Goal: Task Accomplishment & Management: Manage account settings

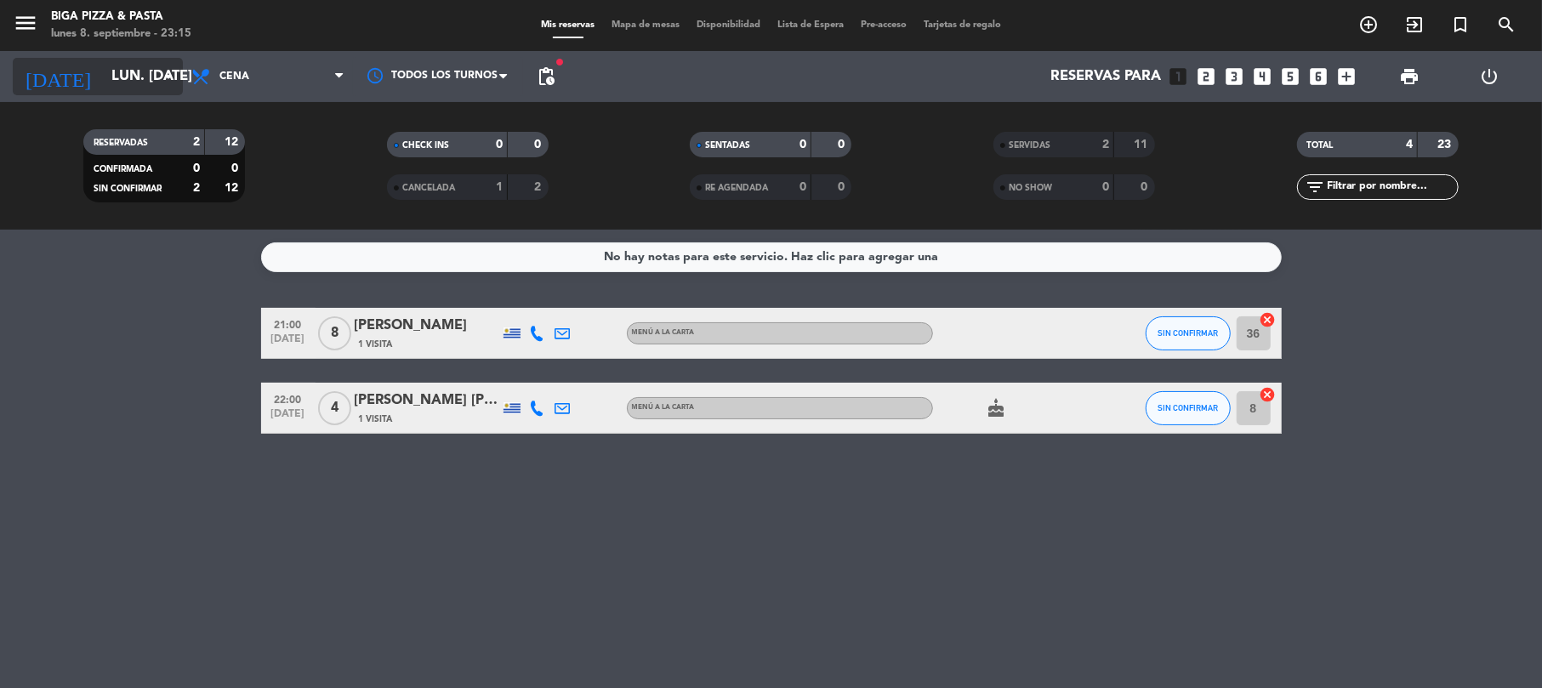
click at [114, 87] on input "lun. [DATE]" at bounding box center [195, 76] width 184 height 33
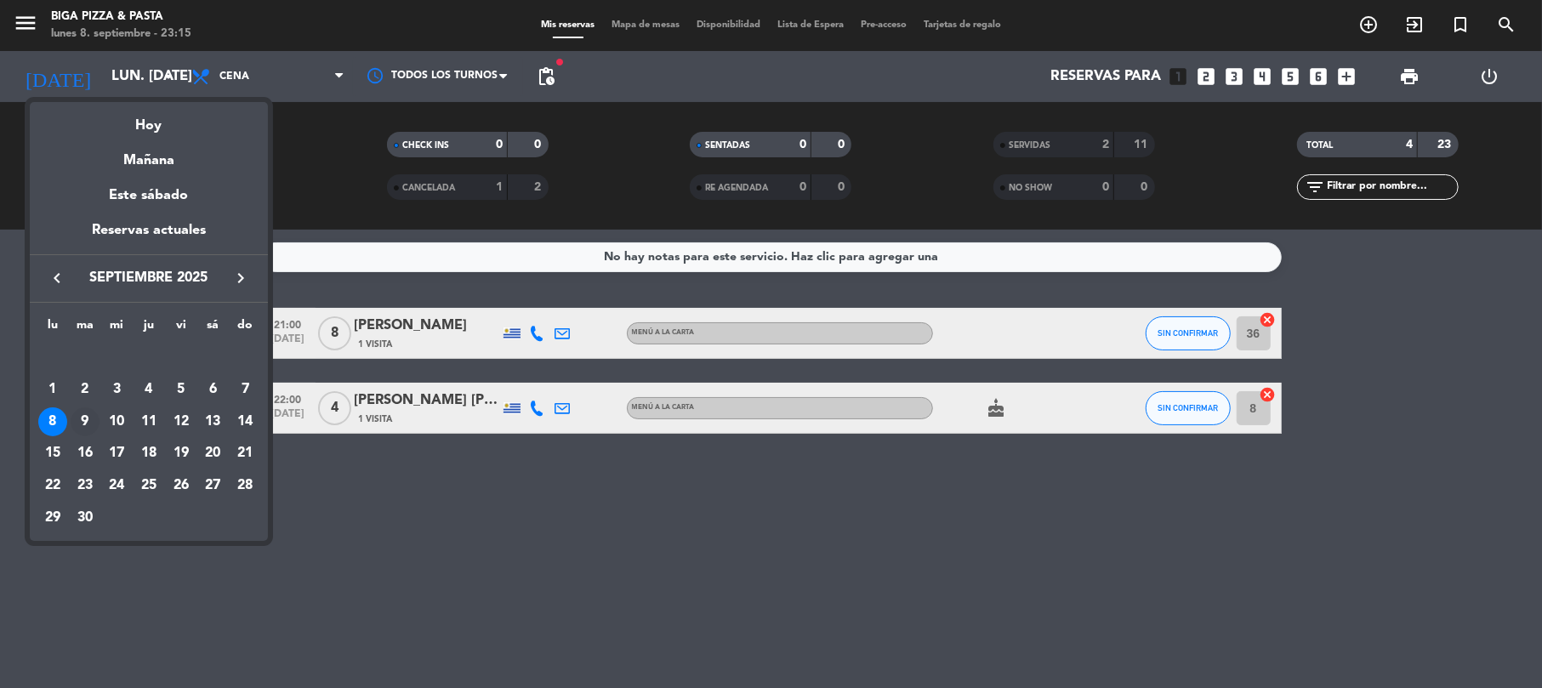
click at [86, 412] on div "9" at bounding box center [85, 422] width 29 height 29
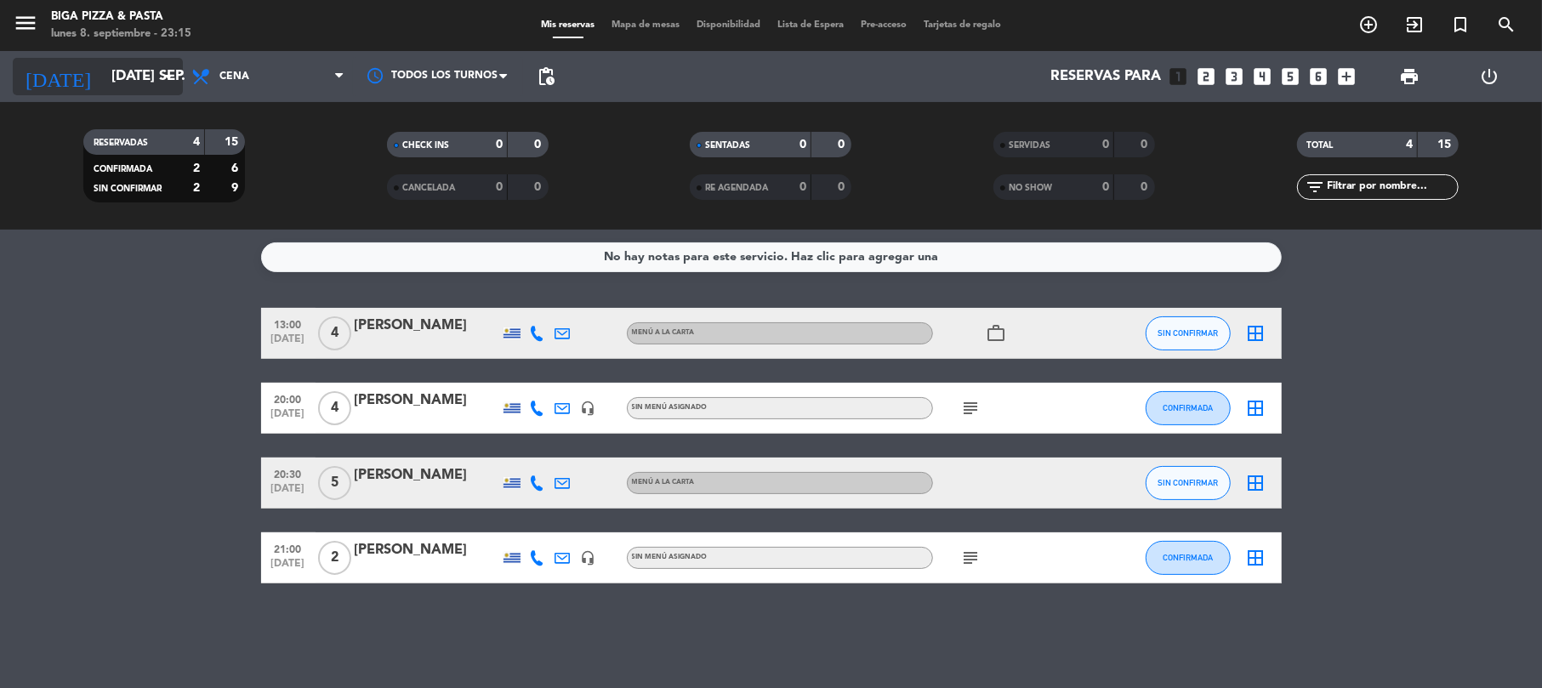
drag, startPoint x: 116, startPoint y: 53, endPoint x: 113, endPoint y: 83, distance: 30.7
click at [116, 55] on div "[DATE] [DATE] sep. arrow_drop_down" at bounding box center [98, 76] width 170 height 51
click at [113, 83] on input "[DATE] sep." at bounding box center [195, 76] width 184 height 33
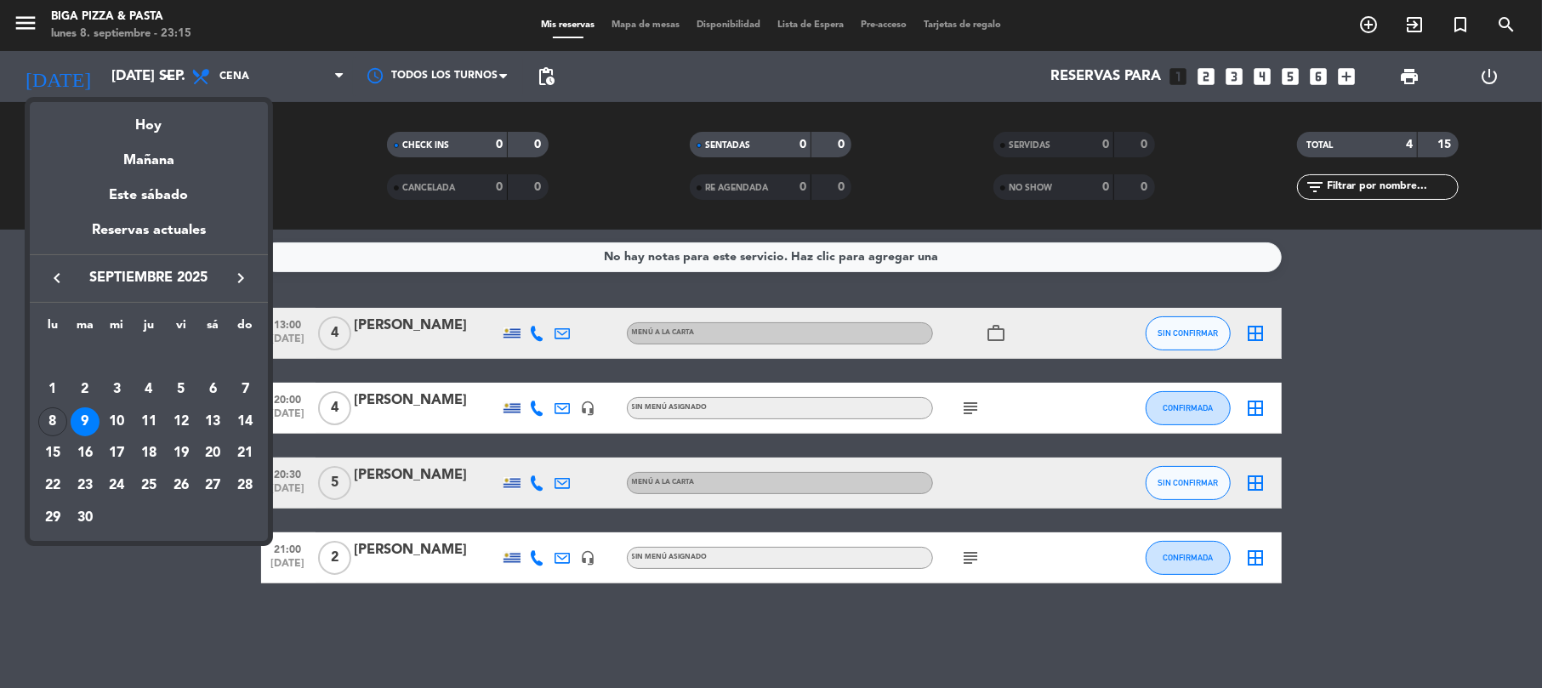
drag, startPoint x: 36, startPoint y: 426, endPoint x: 45, endPoint y: 424, distance: 9.7
click at [41, 425] on td "8" at bounding box center [53, 422] width 32 height 32
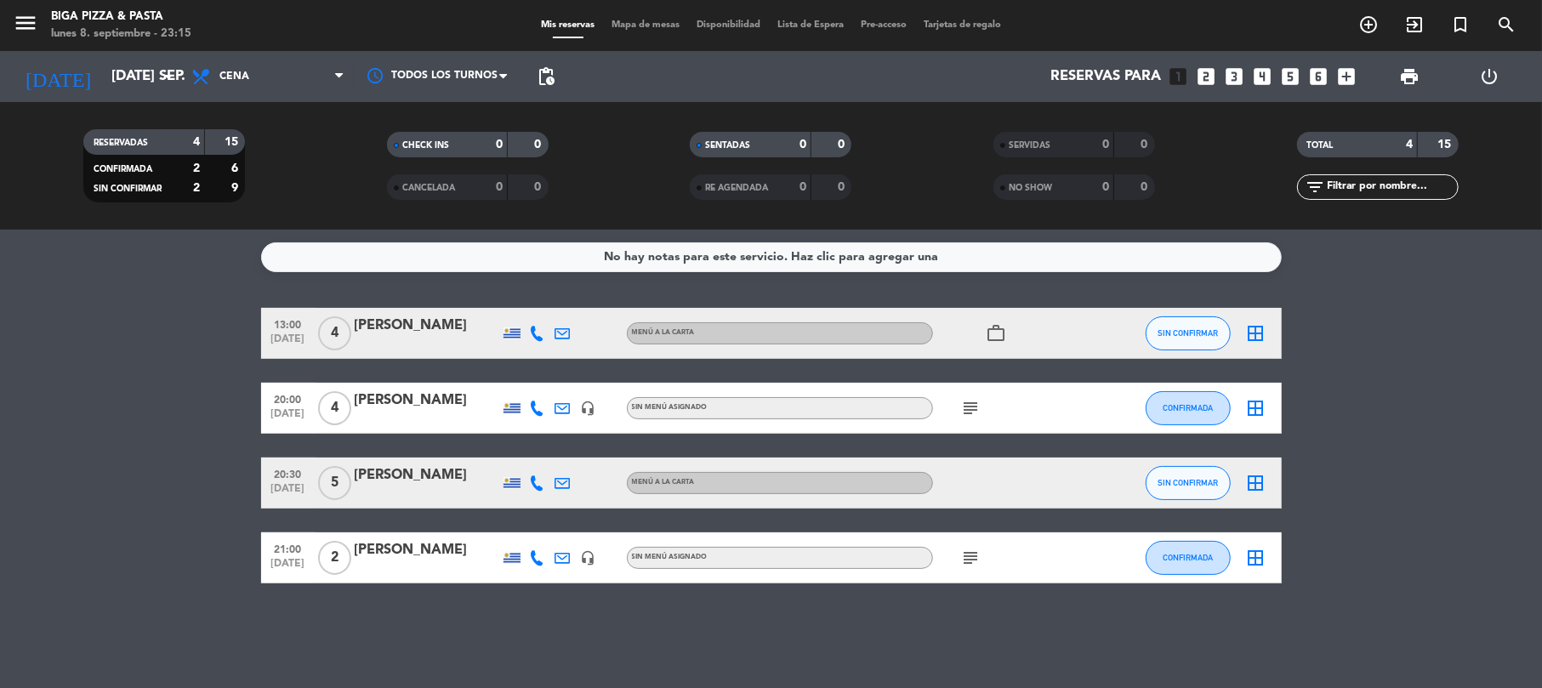
type input "lun. [DATE]"
click at [45, 422] on bookings-row "13:00 [DATE] 4 [PERSON_NAME] MENÚ A LA CARTA work_outline SIN CONFIRMAR border_…" at bounding box center [771, 446] width 1542 height 276
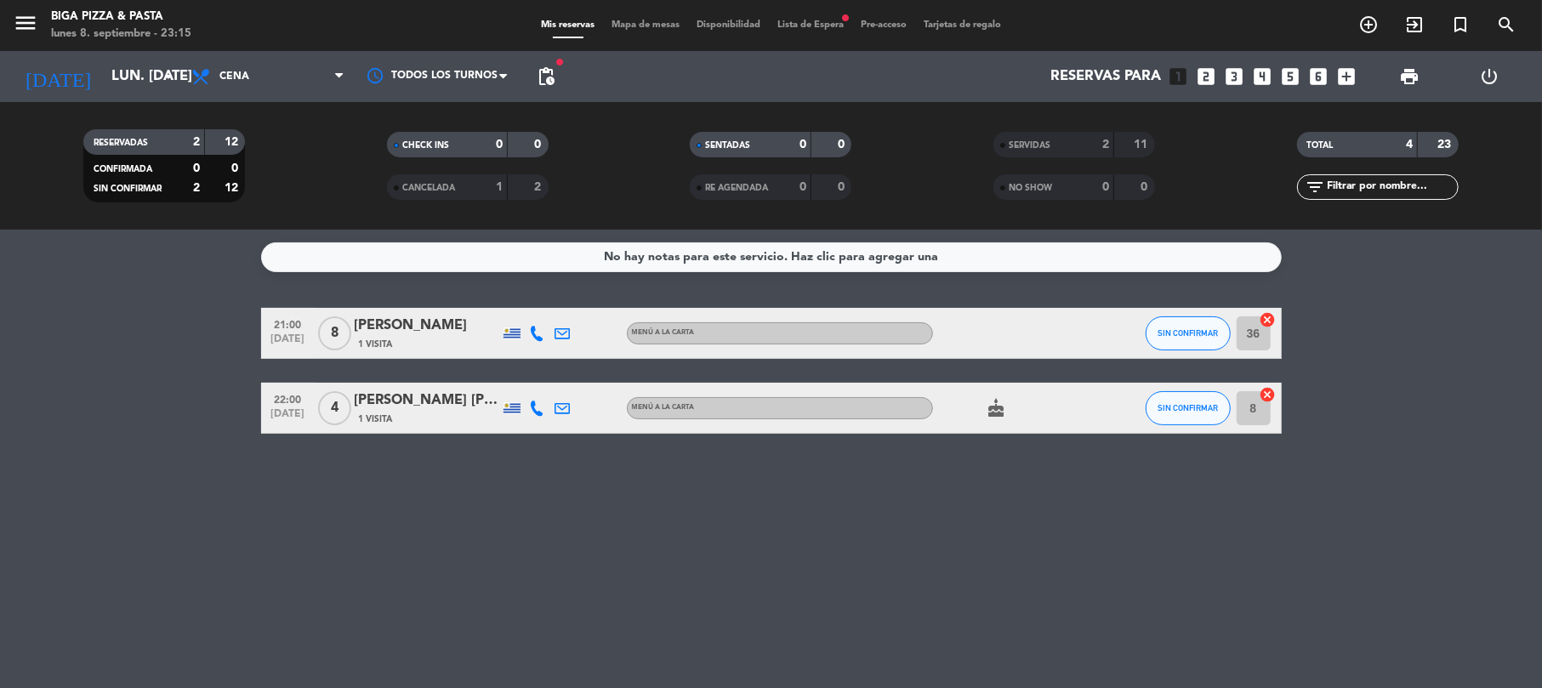
click at [789, 27] on span "Lista de Espera fiber_manual_record" at bounding box center [810, 24] width 83 height 9
